Goal: Task Accomplishment & Management: Manage account settings

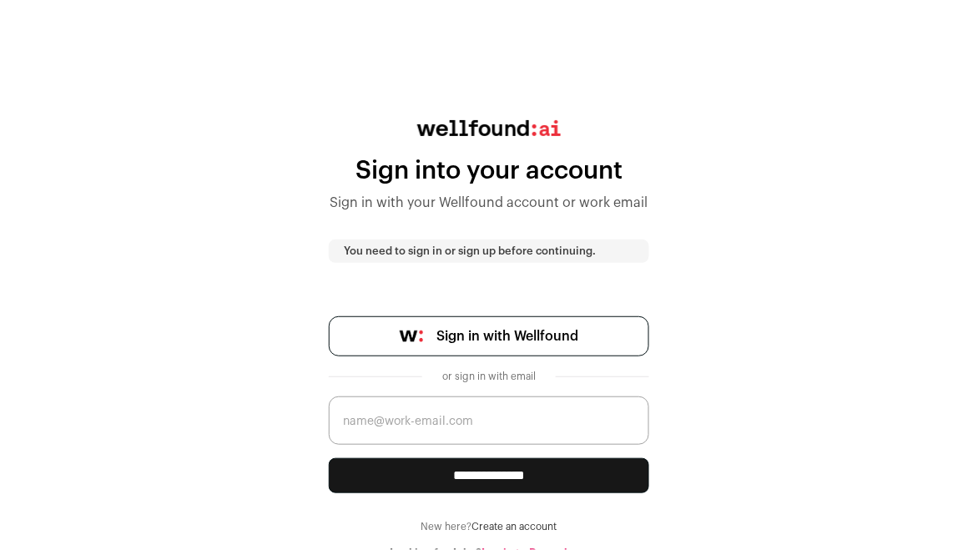
click at [518, 346] on link "Sign in with Wellfound" at bounding box center [489, 336] width 321 height 40
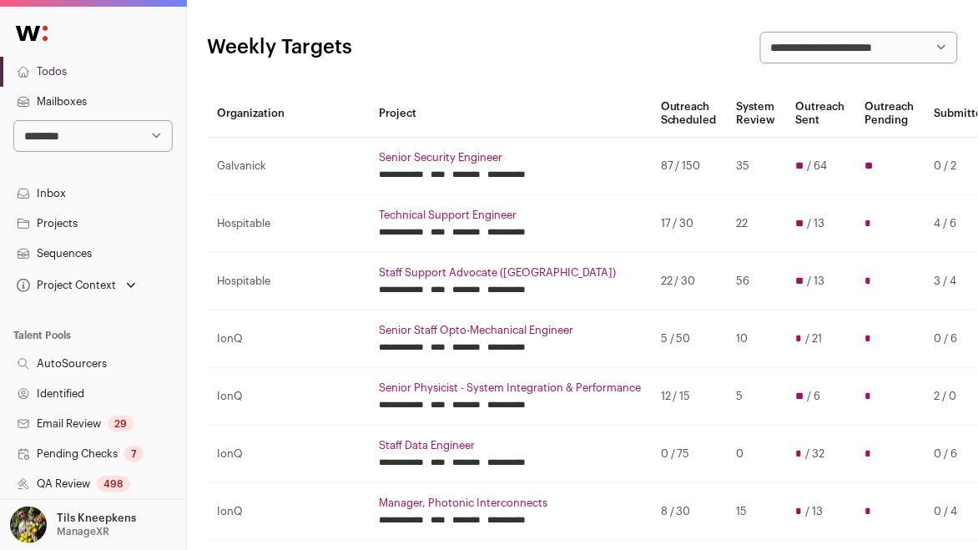
scroll to position [86, 0]
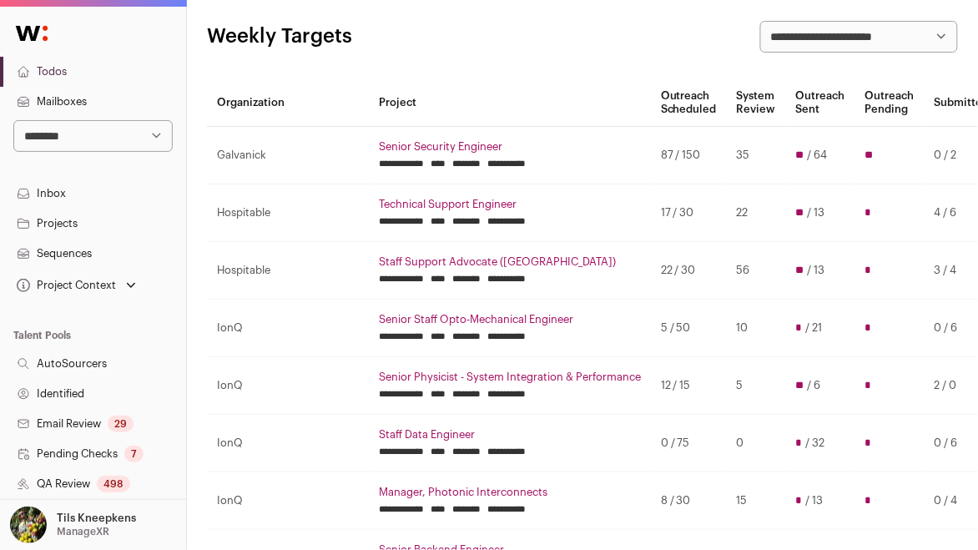
click at [119, 141] on select "**********" at bounding box center [92, 136] width 159 height 32
select select "****"
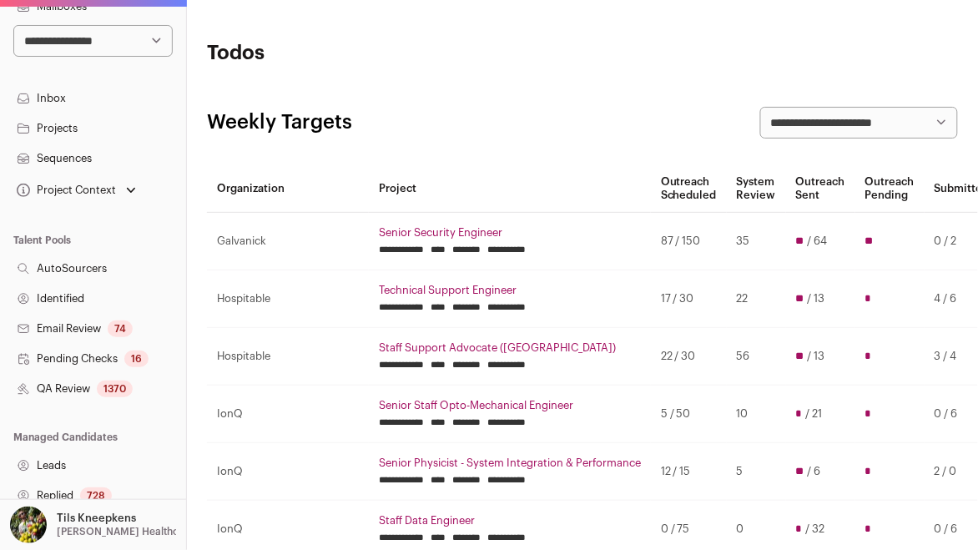
scroll to position [351, 0]
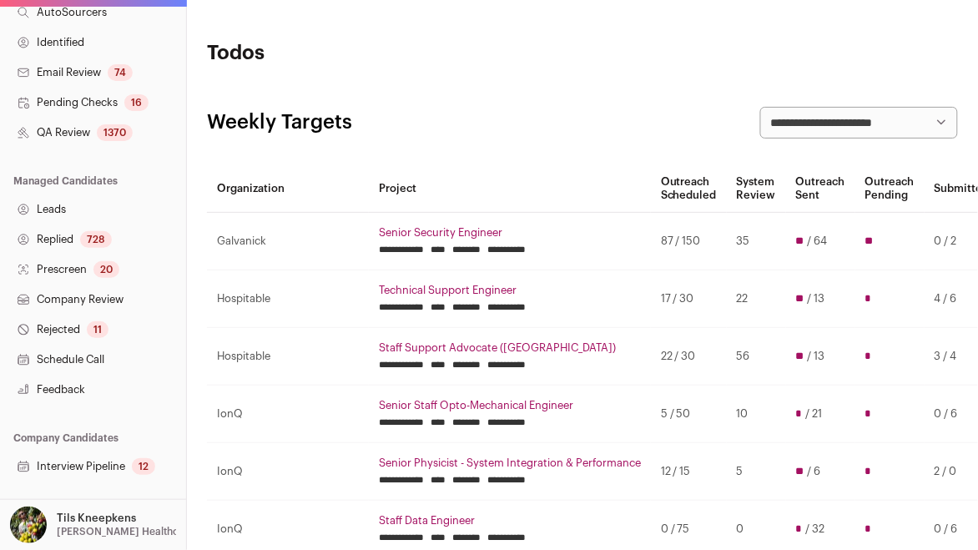
click at [145, 349] on link "Schedule Call" at bounding box center [93, 360] width 186 height 30
click at [97, 270] on div "20" at bounding box center [107, 269] width 26 height 17
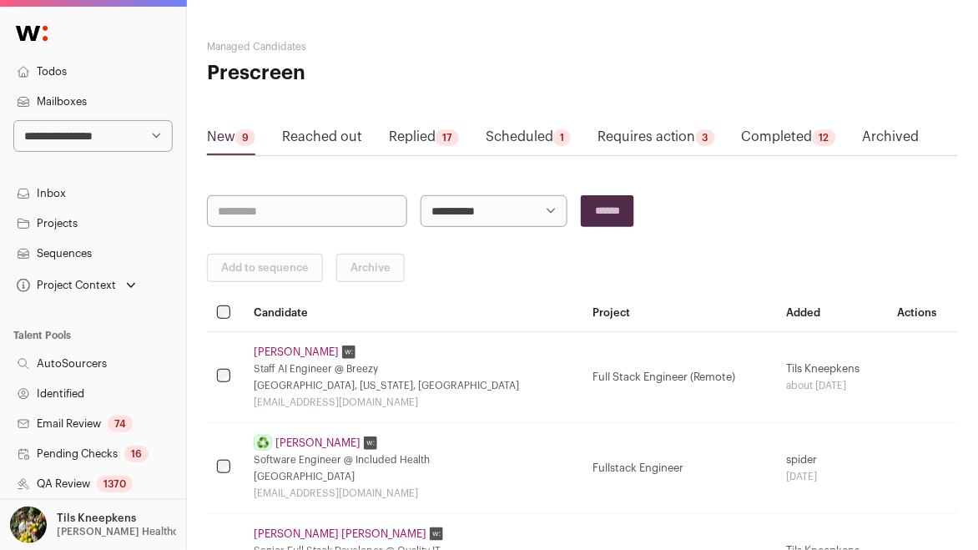
click at [682, 133] on link "Requires action 3" at bounding box center [657, 140] width 118 height 27
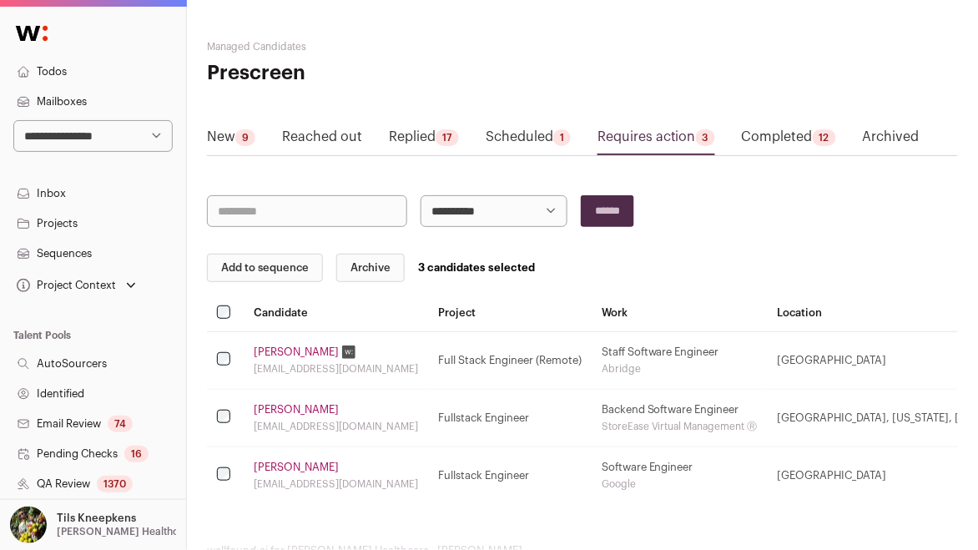
scroll to position [0, 128]
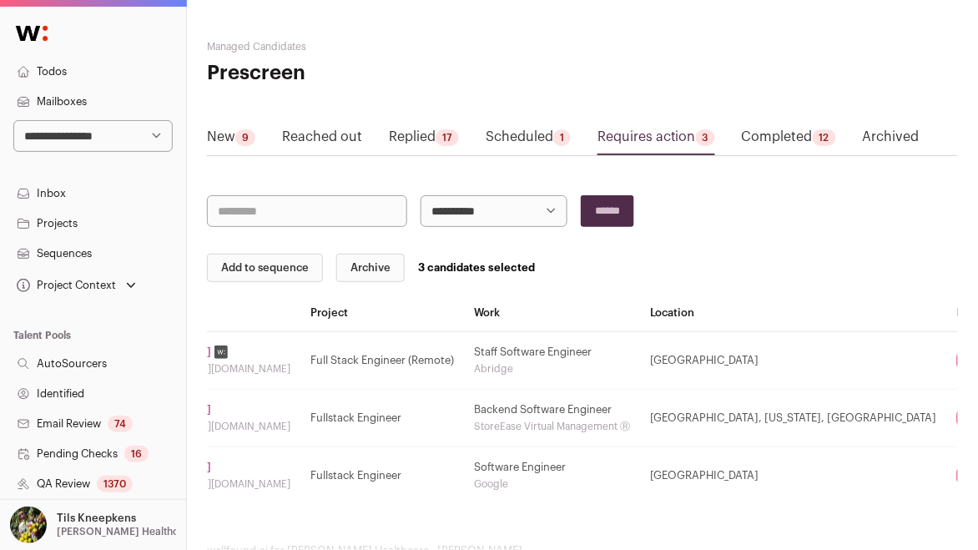
click at [377, 264] on button "Archive" at bounding box center [370, 268] width 68 height 28
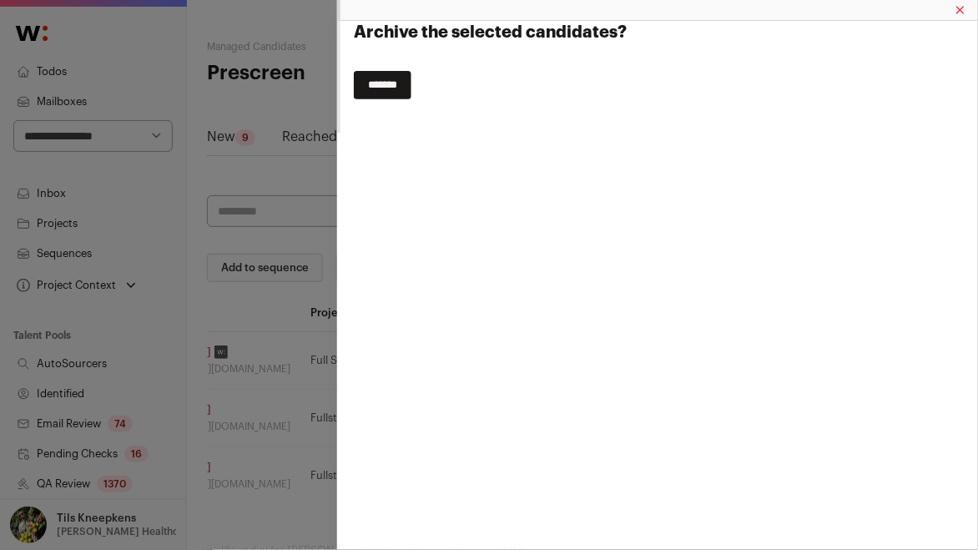
click at [398, 84] on input "*******" at bounding box center [383, 85] width 58 height 28
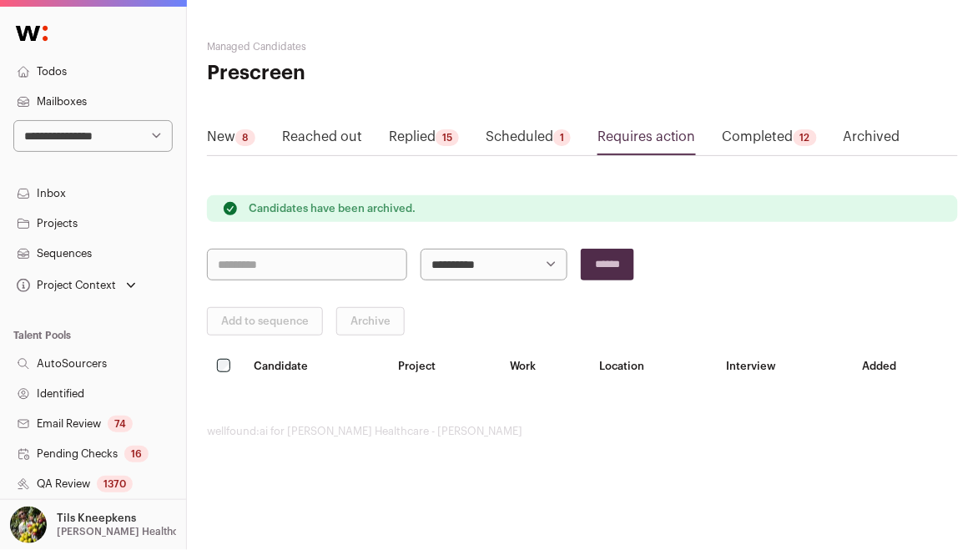
scroll to position [0, 0]
click at [799, 136] on link "Completed 12" at bounding box center [770, 140] width 94 height 27
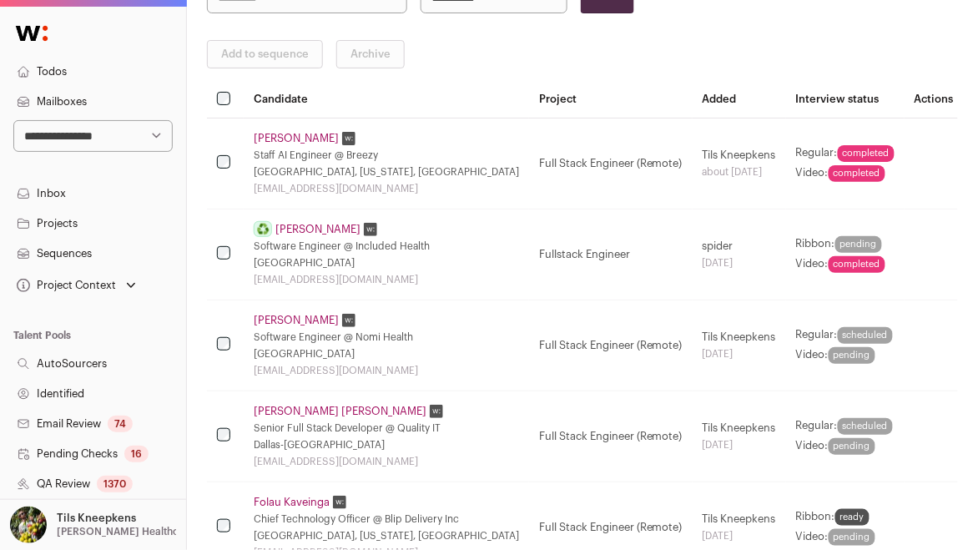
scroll to position [229, 0]
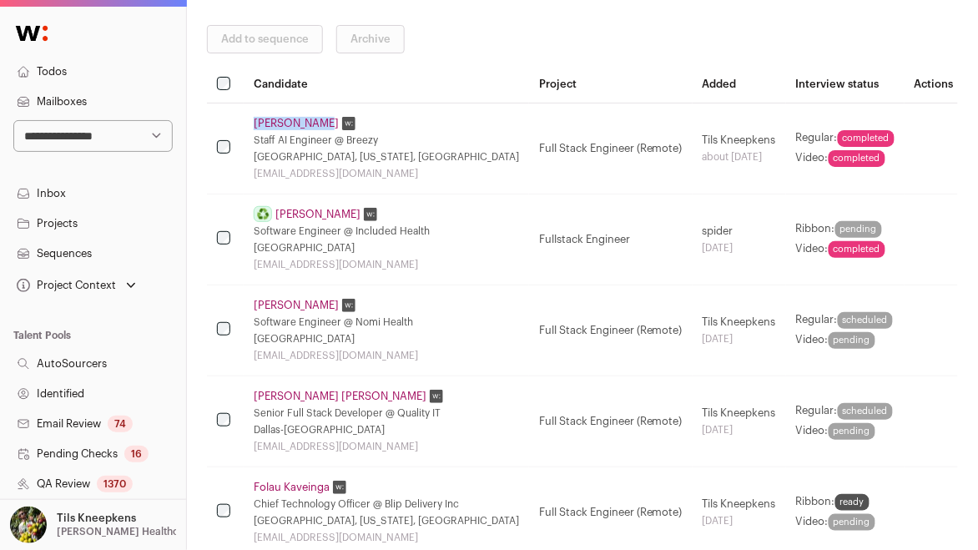
click at [244, 119] on td "[PERSON_NAME] Staff AI Engineer @ Breezy [GEOGRAPHIC_DATA], [US_STATE], [GEOGRA…" at bounding box center [387, 148] width 286 height 91
drag, startPoint x: 243, startPoint y: 119, endPoint x: 307, endPoint y: 123, distance: 64.4
click at [307, 123] on tr "[PERSON_NAME] Staff AI Engineer @ Breezy [GEOGRAPHIC_DATA], [US_STATE], [GEOGRA…" at bounding box center [585, 148] width 757 height 91
copy tr "[PERSON_NAME]"
click at [454, 104] on td "[PERSON_NAME] Staff AI Engineer @ Breezy [GEOGRAPHIC_DATA], [US_STATE], [GEOGRA…" at bounding box center [387, 148] width 286 height 91
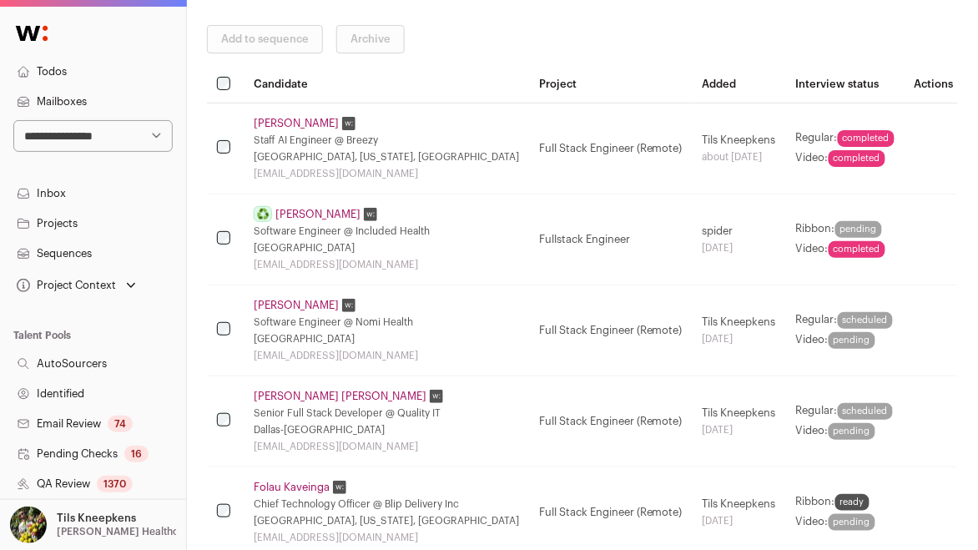
click at [119, 67] on link "Todos" at bounding box center [93, 72] width 186 height 30
